Goal: Information Seeking & Learning: Understand process/instructions

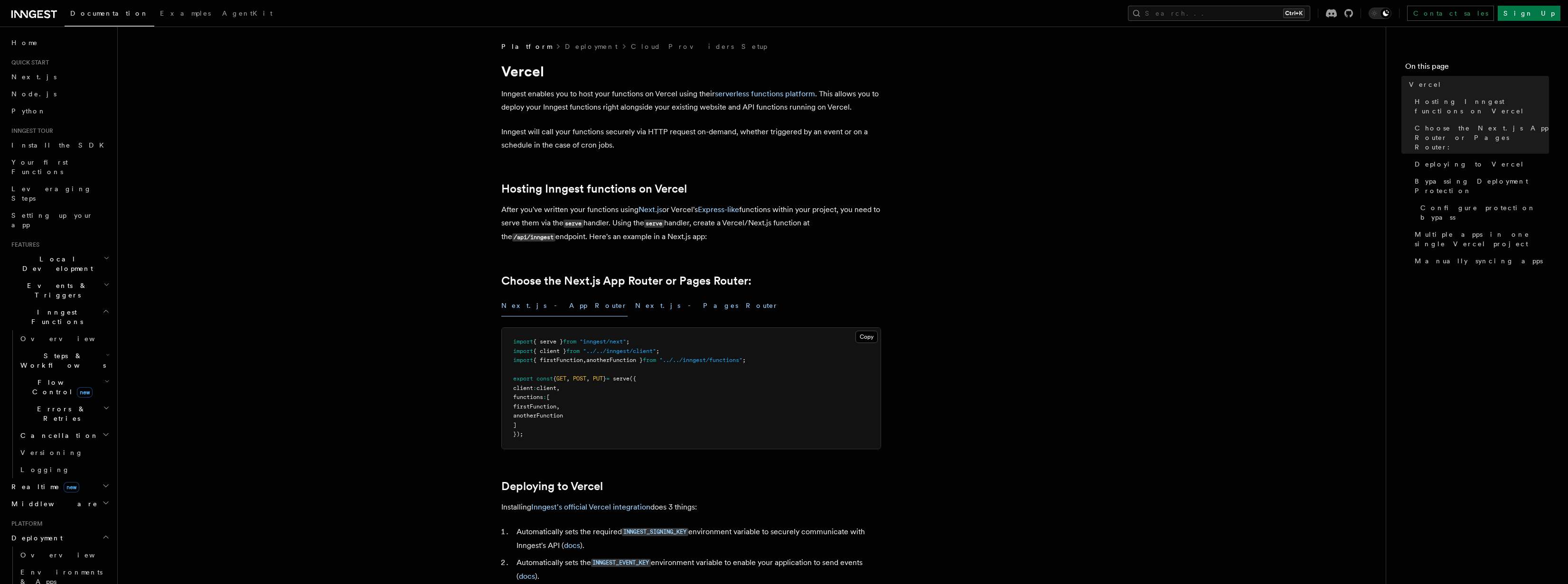
click at [635, 310] on button "Next.js - Pages Router" at bounding box center [707, 305] width 144 height 21
click at [513, 309] on button "Next.js - App Router" at bounding box center [564, 305] width 126 height 21
click at [635, 310] on button "Next.js - Pages Router" at bounding box center [707, 305] width 144 height 21
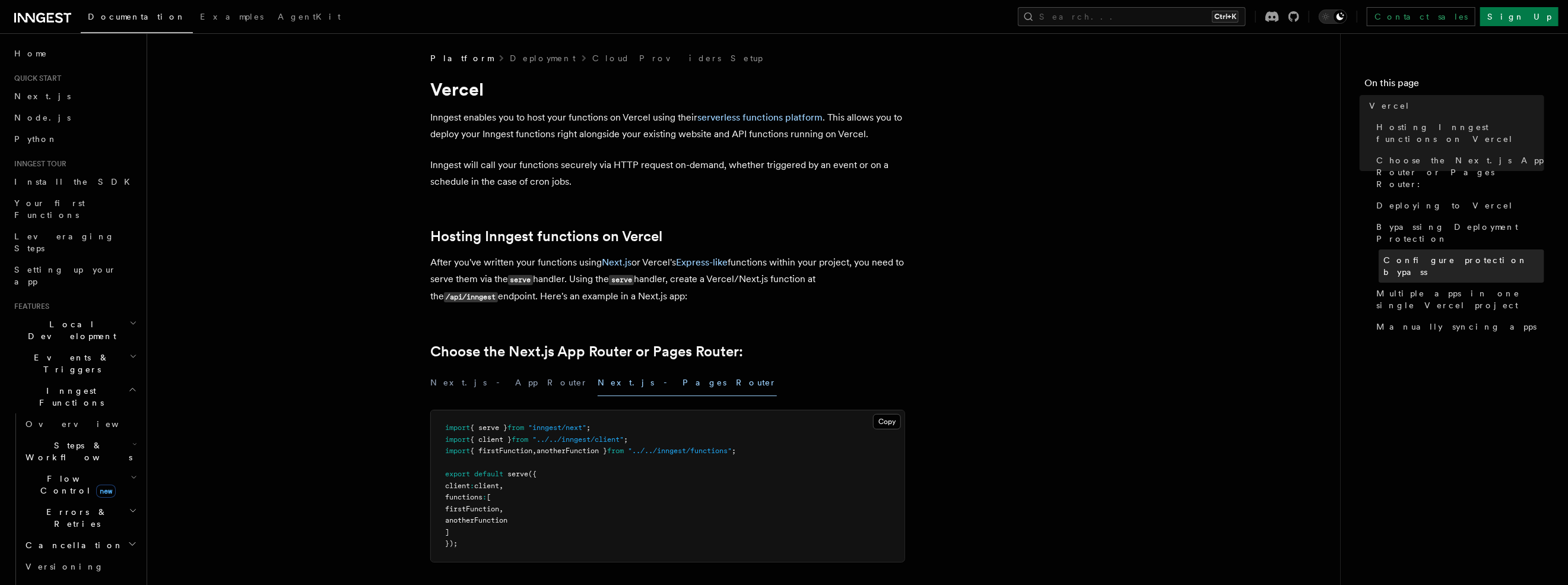
click at [1417, 254] on span "Configure protection bypass" at bounding box center [1464, 266] width 161 height 24
